Goal: Transaction & Acquisition: Purchase product/service

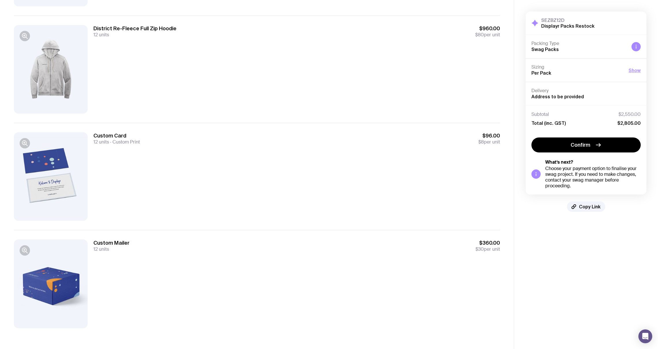
scroll to position [579, 0]
click at [607, 152] on button "Confirm" at bounding box center [585, 145] width 109 height 15
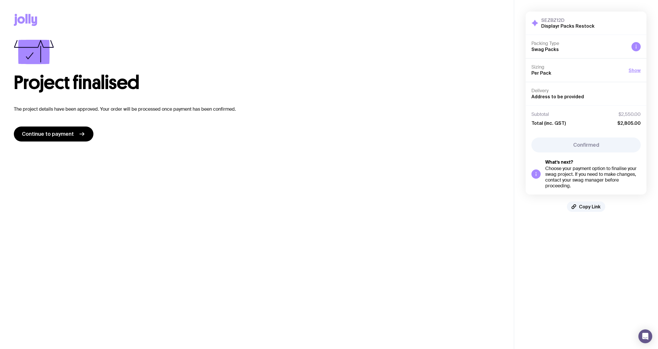
scroll to position [0, 0]
click at [53, 138] on link "Continue to payment" at bounding box center [54, 134] width 80 height 15
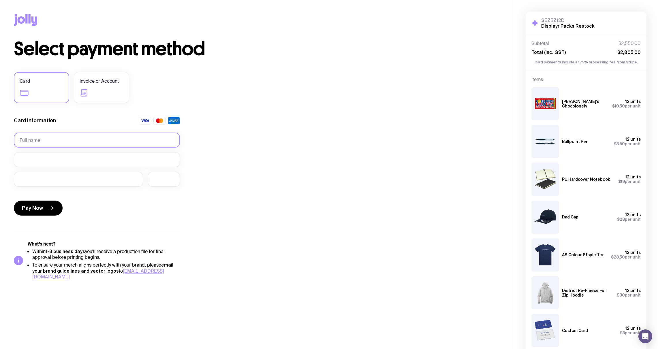
click at [81, 139] on input "text" at bounding box center [97, 140] width 166 height 15
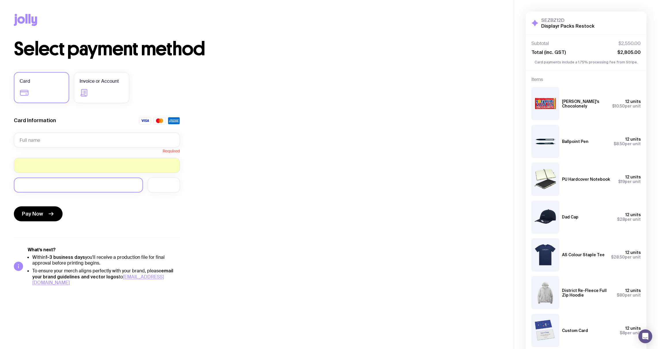
click at [101, 190] on div at bounding box center [78, 185] width 129 height 15
click at [105, 227] on div "Card Invoice or Account Card Information Required Pay Now What’s next? Within 1…" at bounding box center [97, 179] width 166 height 214
click at [157, 205] on div "Pay Now" at bounding box center [97, 210] width 166 height 27
click at [43, 210] on button "Pay Now" at bounding box center [38, 213] width 49 height 15
click at [95, 141] on input "text" at bounding box center [97, 140] width 166 height 15
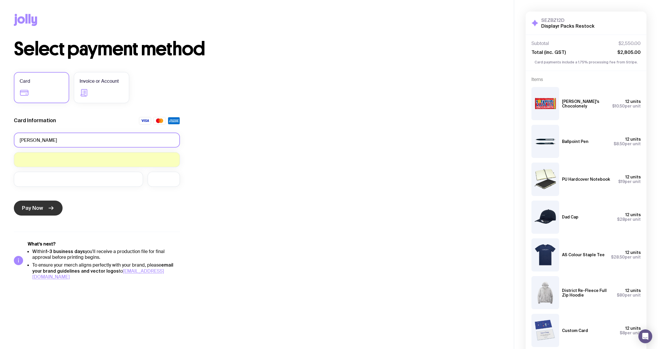
type input "[PERSON_NAME]"
click at [43, 210] on button "Pay Now" at bounding box center [38, 208] width 49 height 15
